Goal: Transaction & Acquisition: Obtain resource

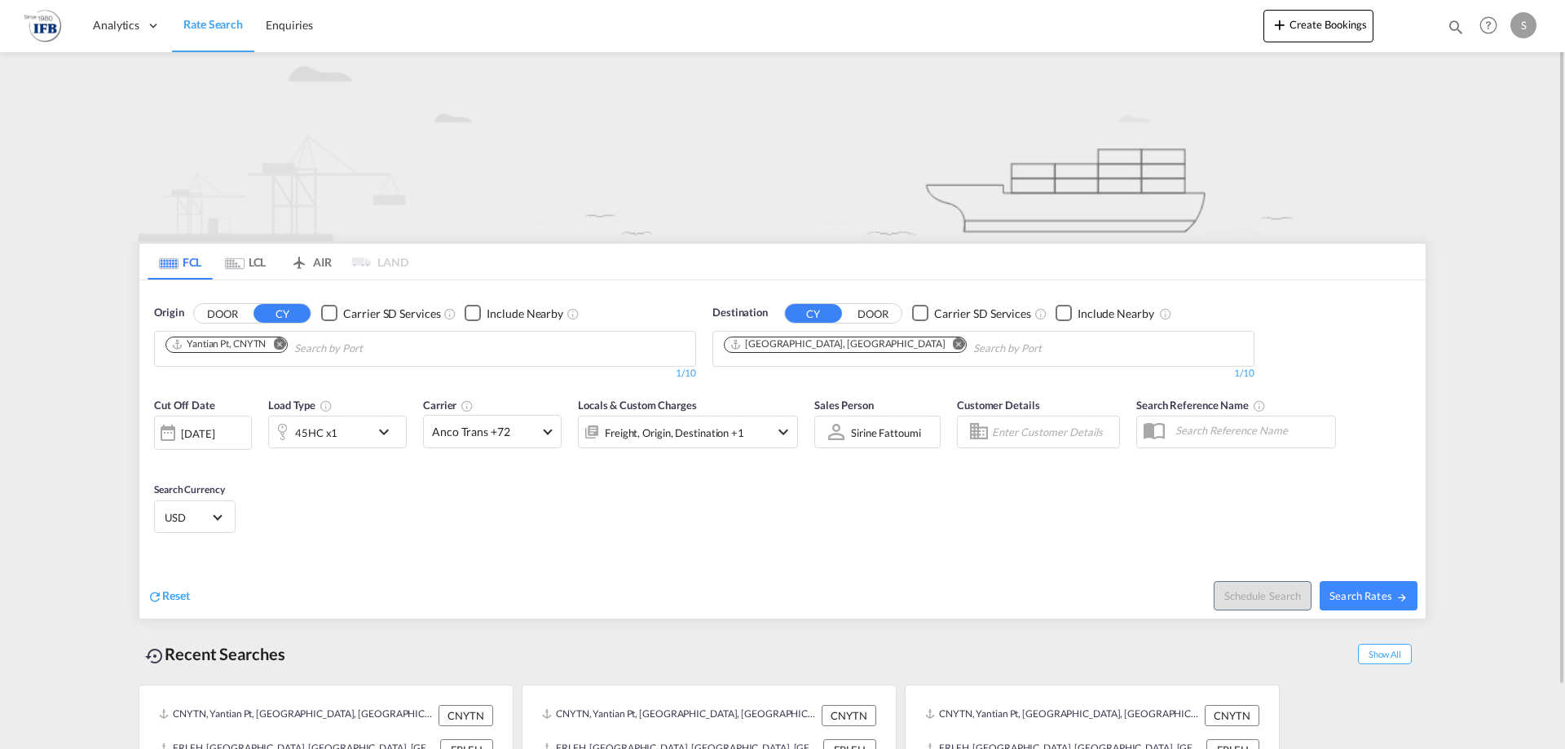
click at [341, 436] on div "45HC x1" at bounding box center [319, 432] width 101 height 33
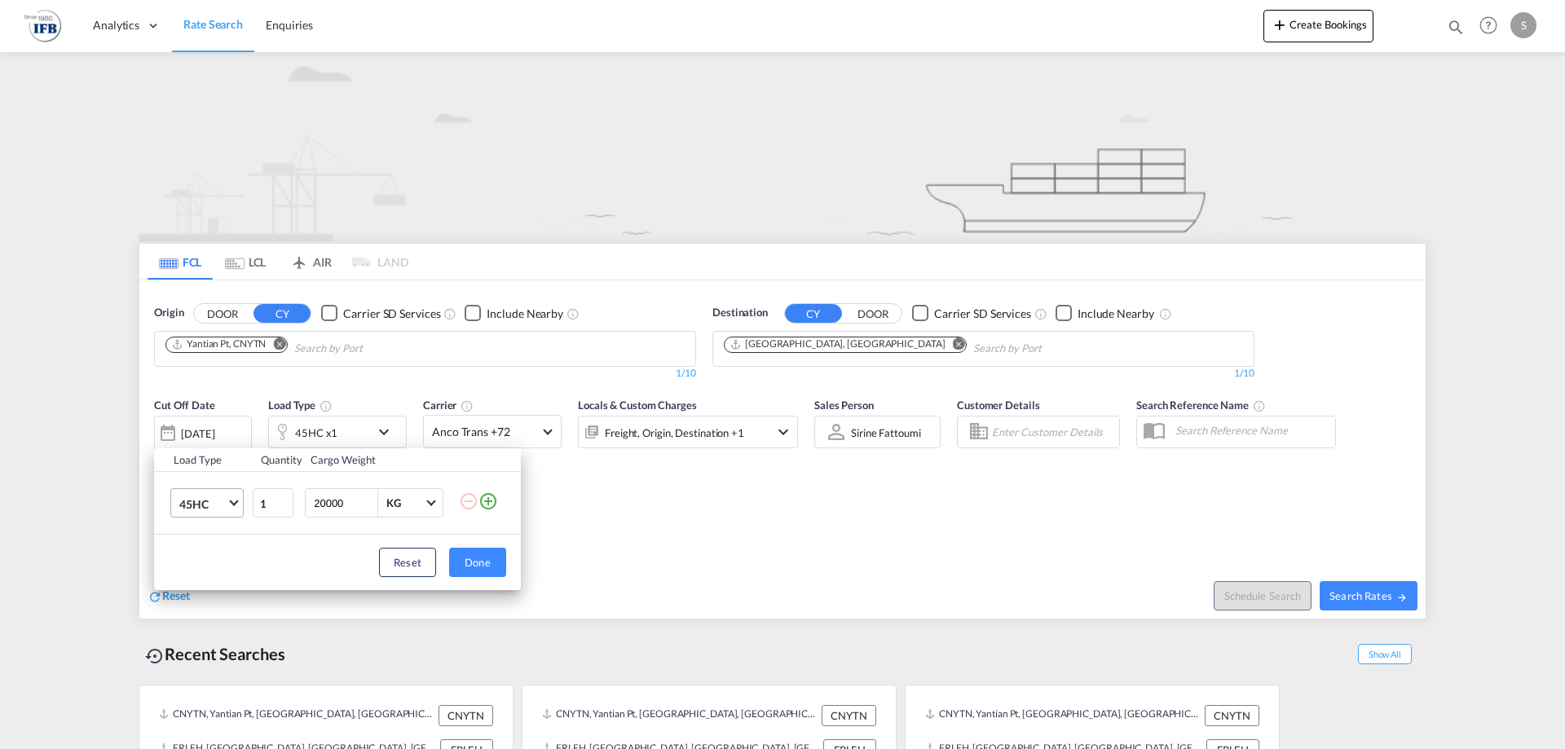
click at [229, 505] on md-select-value "45HC" at bounding box center [210, 503] width 65 height 28
click at [231, 461] on md-option "40HC" at bounding box center [221, 464] width 111 height 39
click at [614, 528] on div "Load Type Quantity Cargo Weight 40HC 1 20000 KG KG Load type addition is restri…" at bounding box center [782, 374] width 1565 height 749
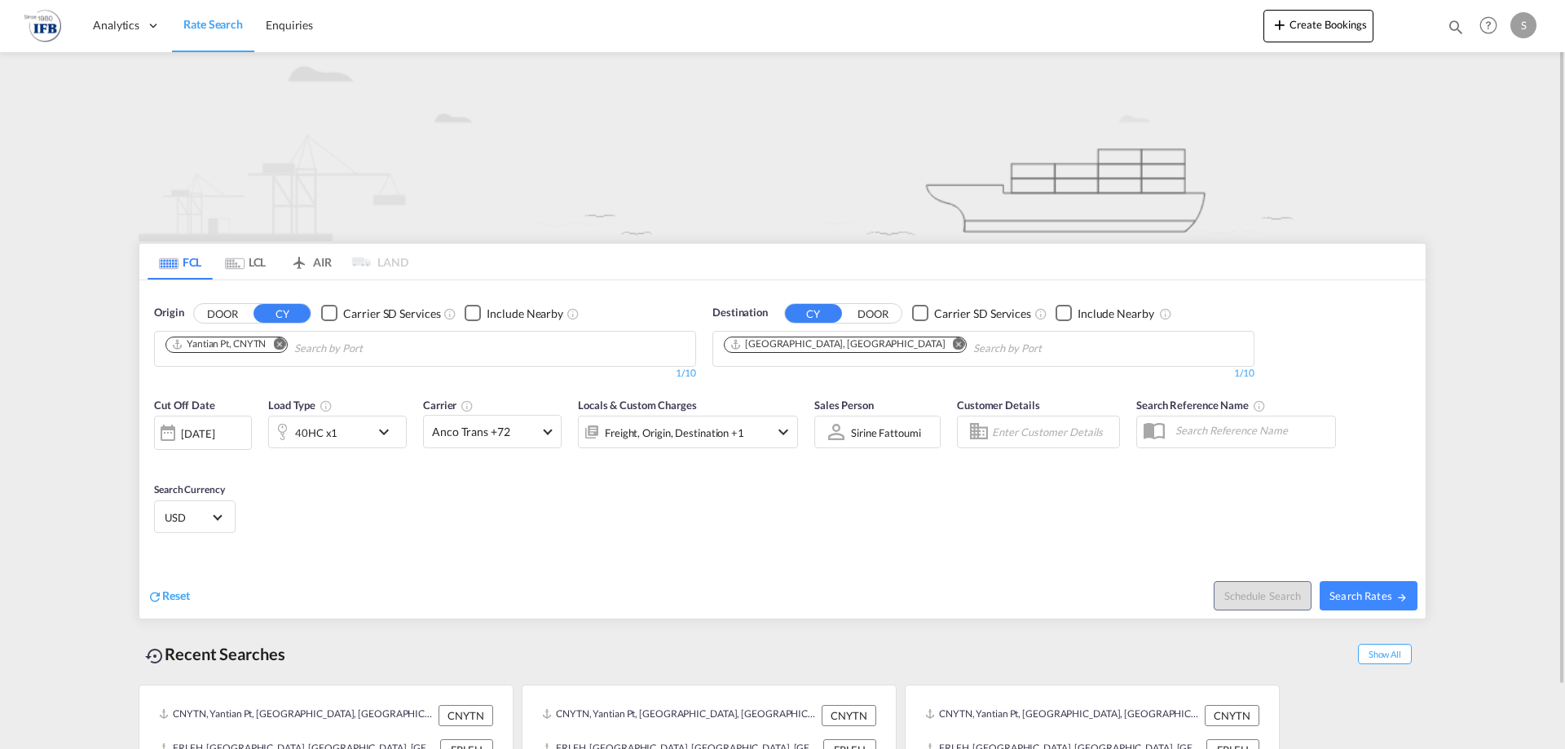
click at [196, 413] on md-input-container "[DATE] [DATE]" at bounding box center [203, 428] width 98 height 33
click at [203, 428] on div "[DATE]" at bounding box center [197, 433] width 33 height 15
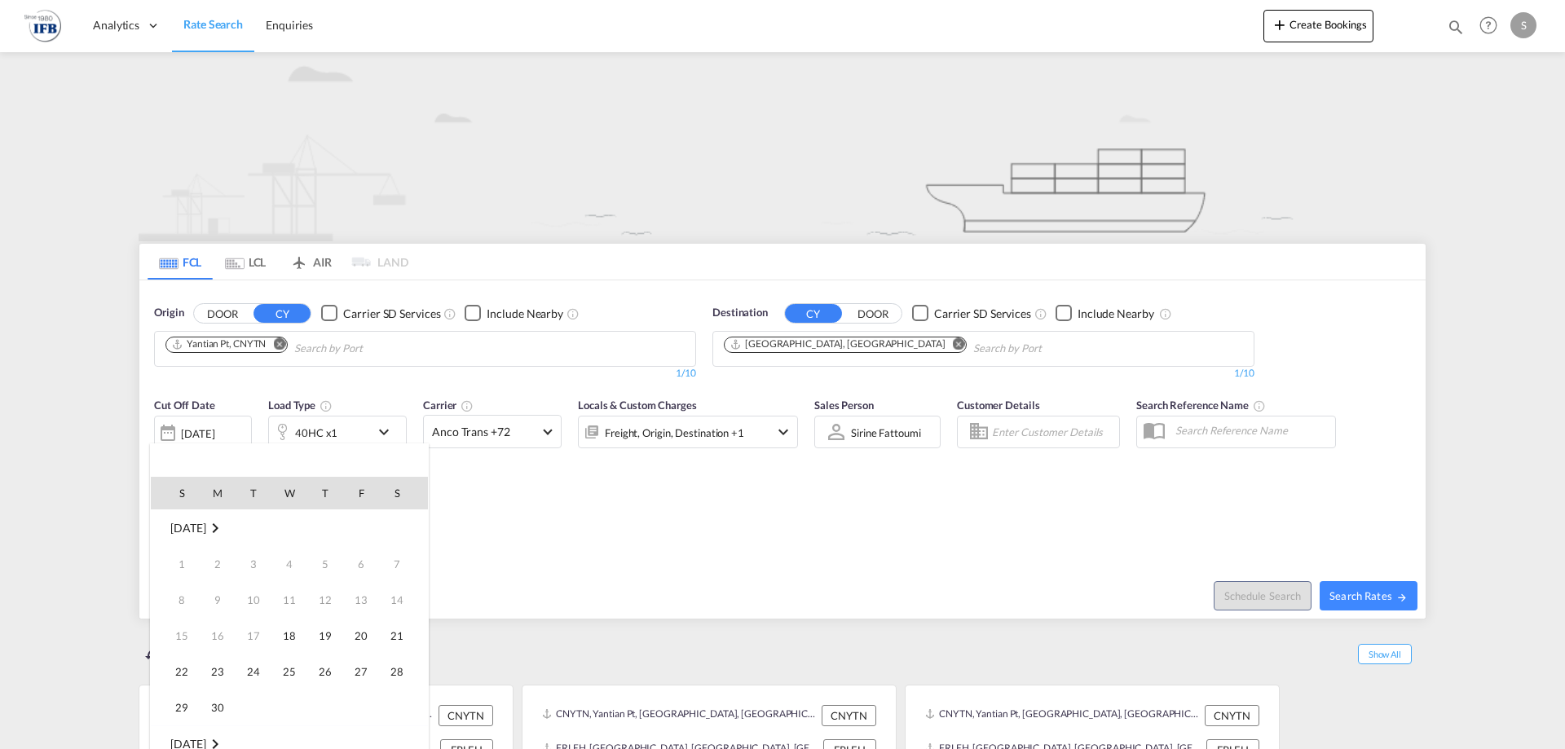
scroll to position [648, 0]
click at [254, 562] on span "2" at bounding box center [253, 564] width 33 height 33
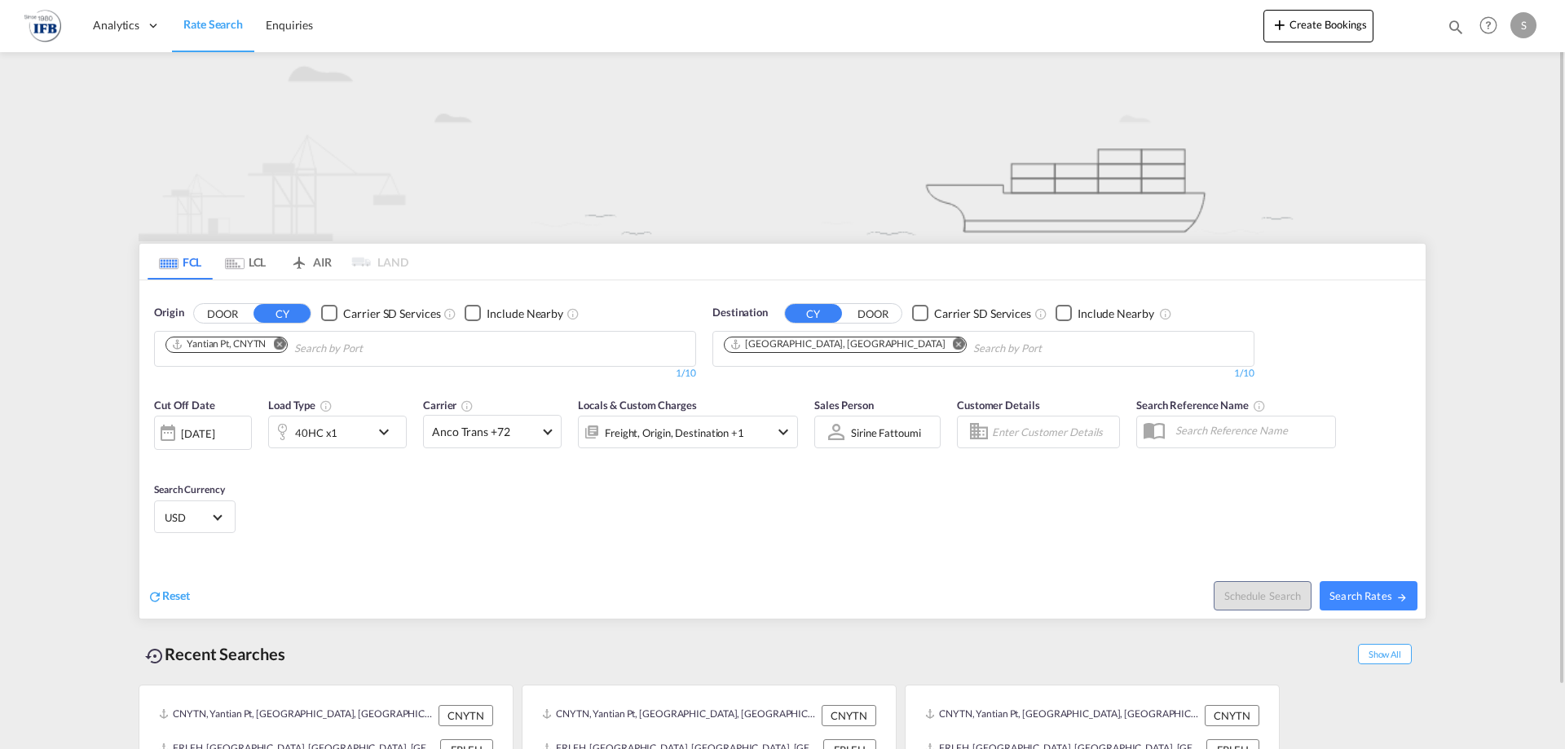
click at [212, 428] on div "[DATE]" at bounding box center [197, 433] width 33 height 15
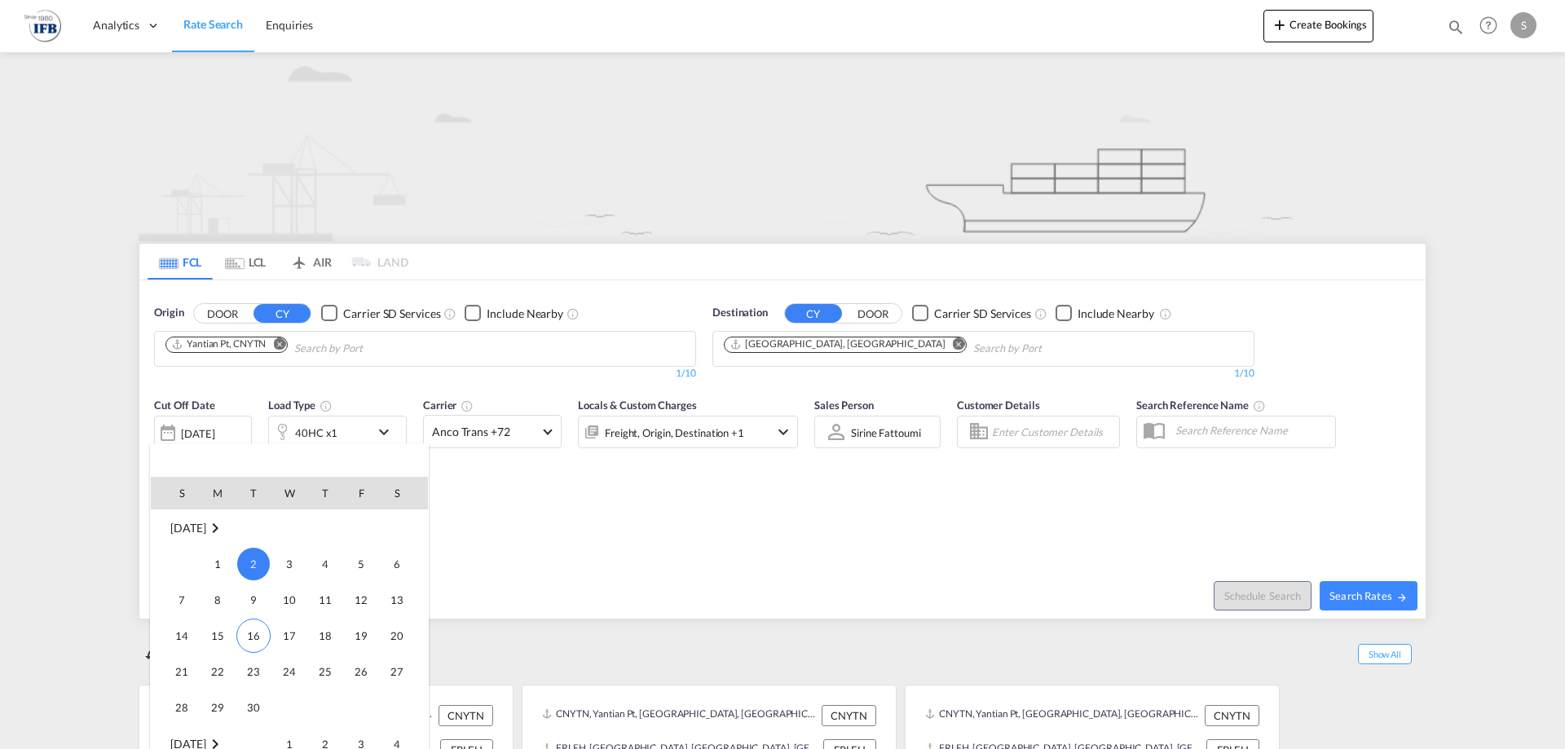
click at [253, 561] on span "2" at bounding box center [253, 564] width 33 height 33
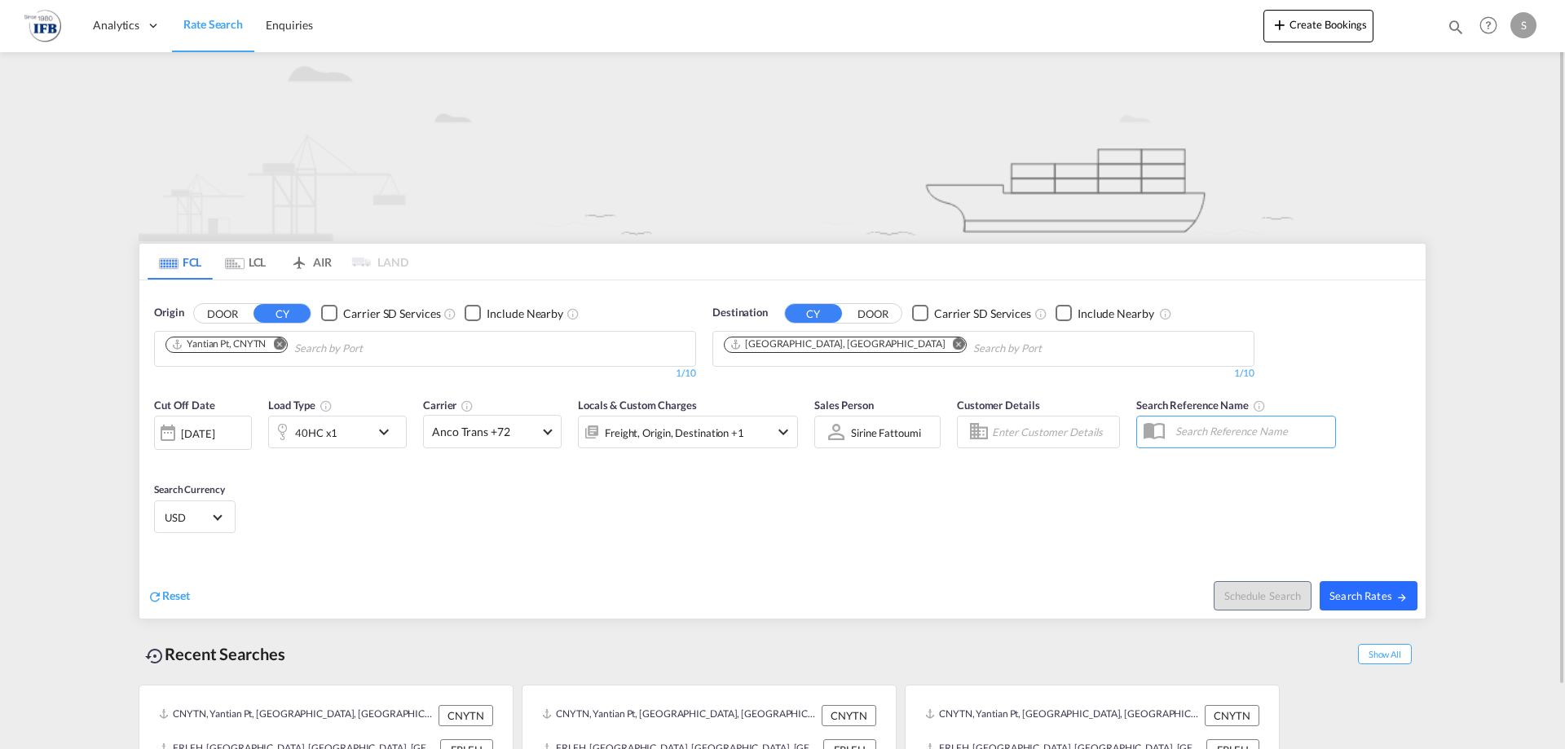
click at [1349, 594] on span "Search Rates" at bounding box center [1368, 595] width 78 height 13
type input "CNYTN to FRLEH / [DATE]"
